Goal: Task Accomplishment & Management: Use online tool/utility

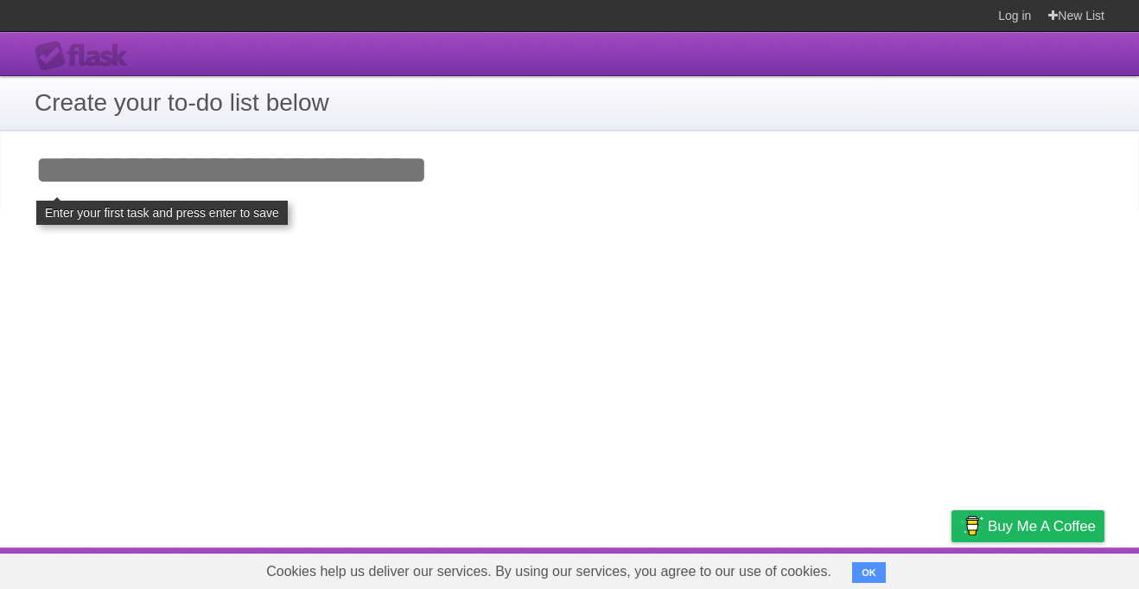
click at [353, 187] on input "Add your first task" at bounding box center [569, 171] width 1139 height 80
type input "*"
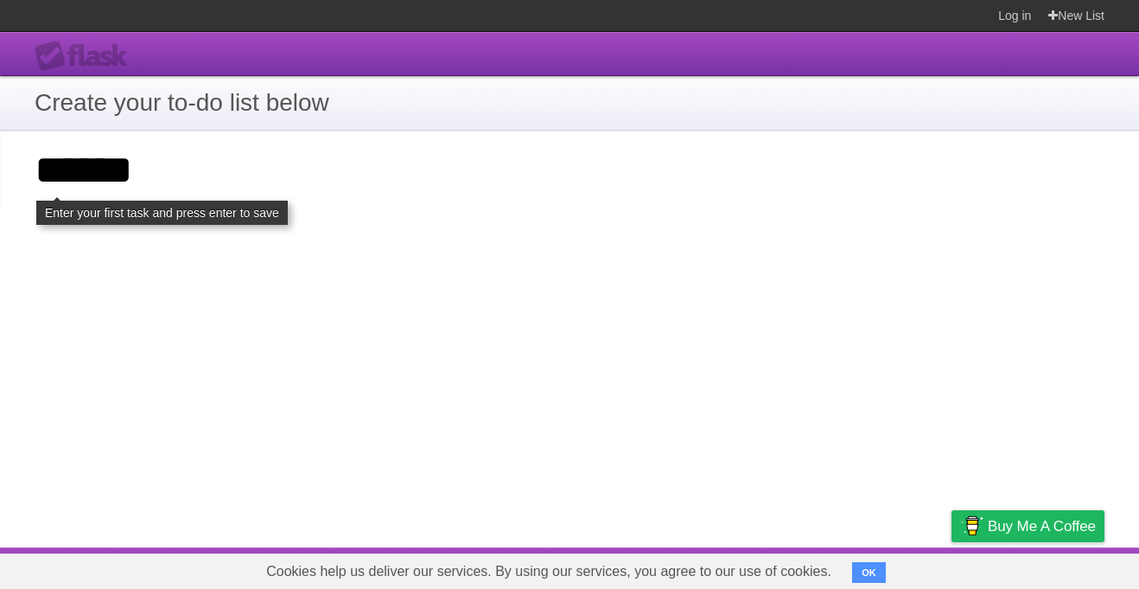
type input "******"
click input "**********" at bounding box center [0, 0] width 0 height 0
